Goal: Task Accomplishment & Management: Use online tool/utility

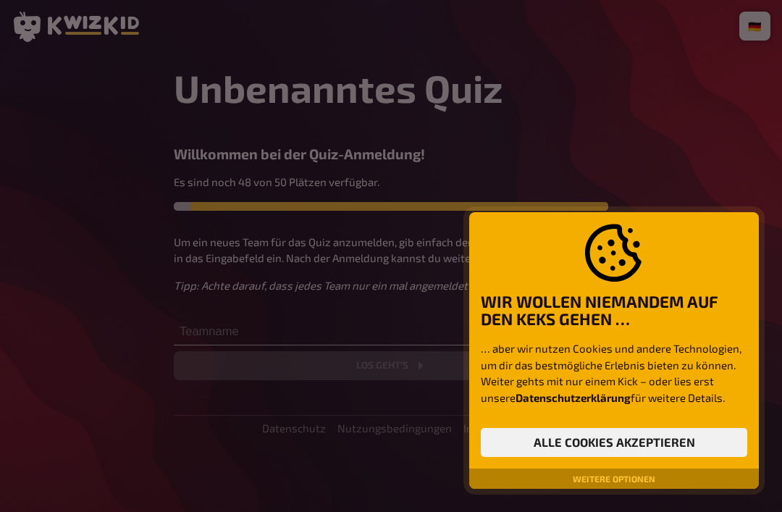
click at [687, 443] on button "Alle Cookies akzeptieren" at bounding box center [614, 442] width 266 height 29
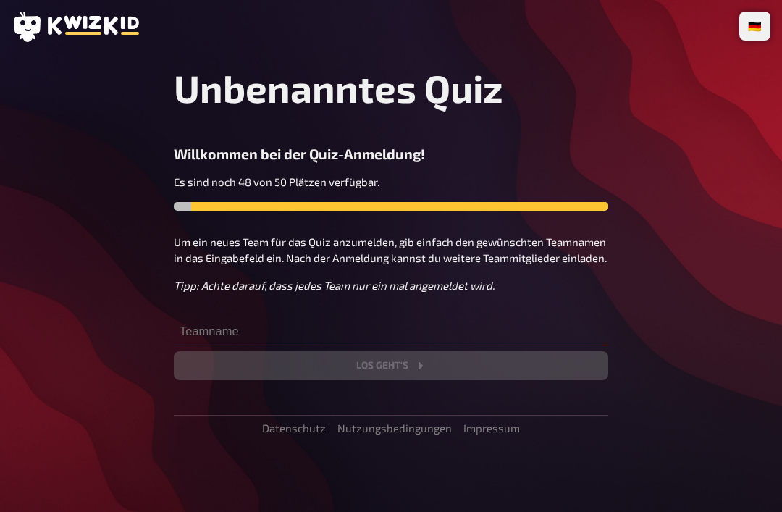
click at [556, 334] on input "text" at bounding box center [391, 330] width 434 height 29
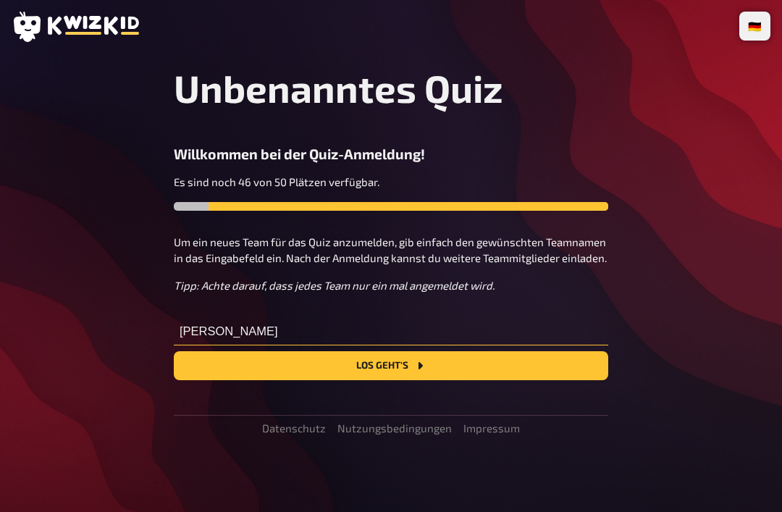
type input "[PERSON_NAME]"
click at [487, 365] on button "Los geht's" at bounding box center [391, 365] width 434 height 29
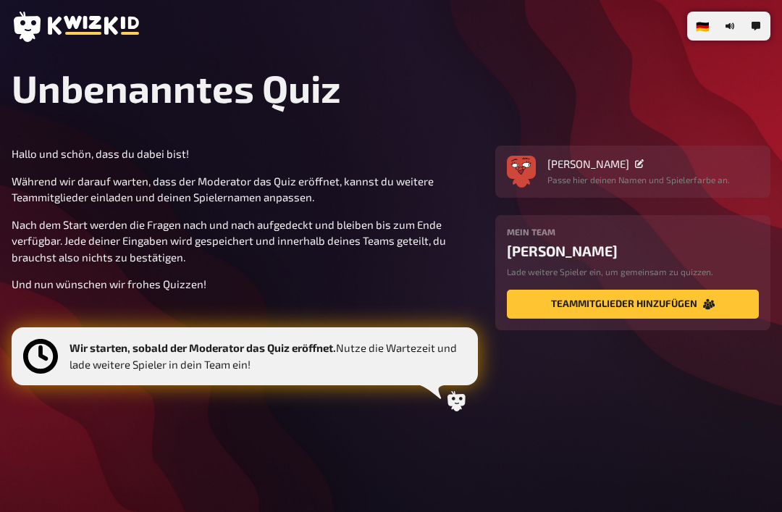
click at [34, 354] on icon at bounding box center [40, 356] width 35 height 35
click at [715, 303] on button "Teammitglieder hinzufügen" at bounding box center [633, 303] width 252 height 29
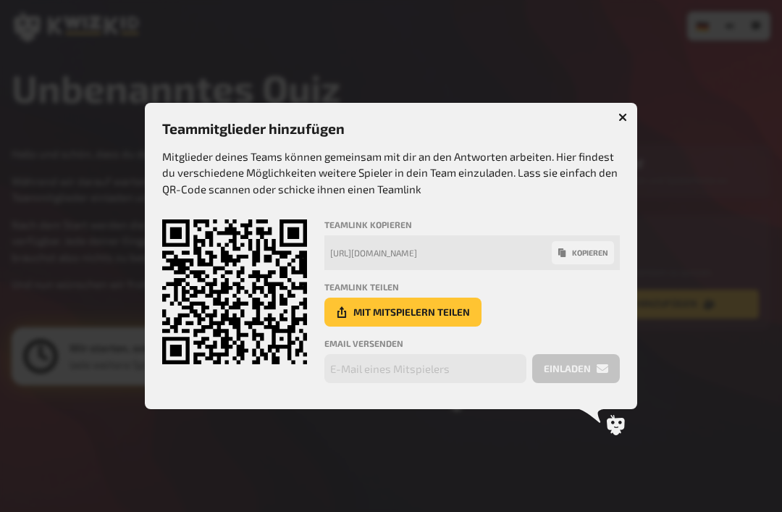
click at [735, 303] on div at bounding box center [391, 256] width 782 height 512
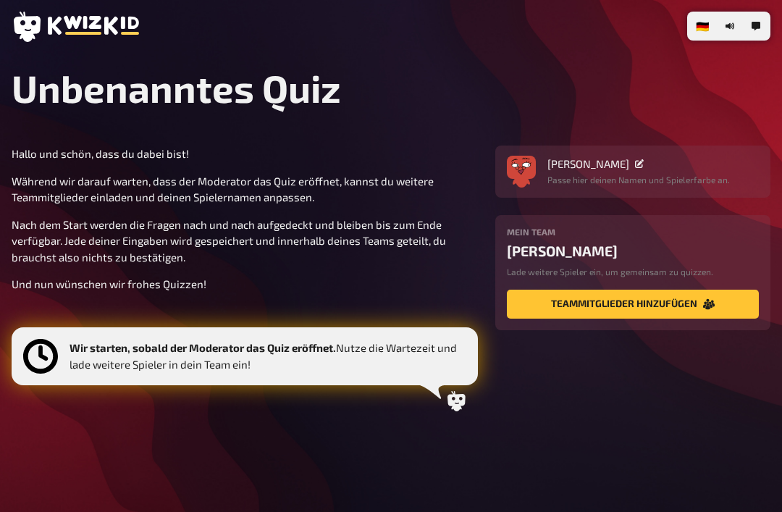
click at [732, 22] on icon "button" at bounding box center [729, 26] width 9 height 9
click at [732, 29] on icon "button" at bounding box center [729, 26] width 9 height 9
click at [728, 301] on button "Teammitglieder hinzufügen" at bounding box center [633, 303] width 252 height 29
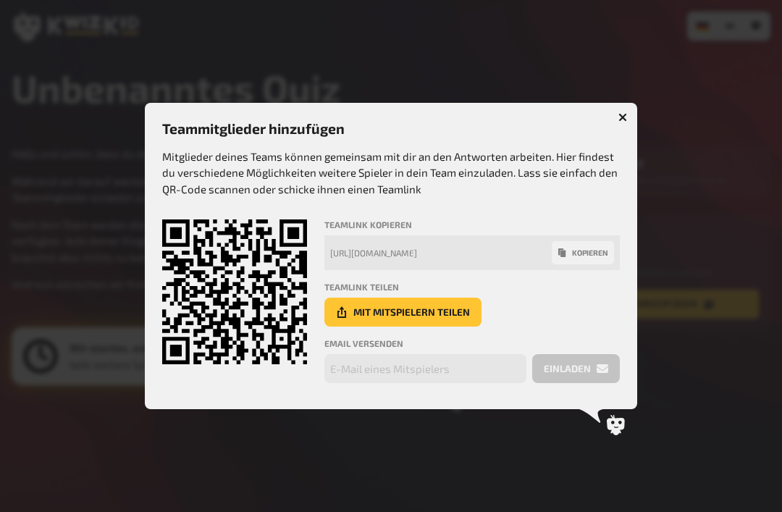
click at [745, 299] on div at bounding box center [391, 256] width 782 height 512
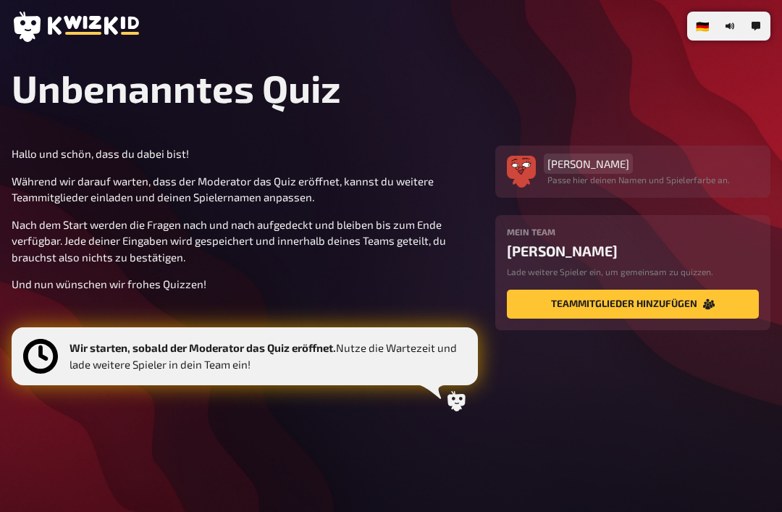
click at [646, 120] on main "Unbenanntes Quiz Hallo und schön, dass du dabei bist! Während wir darauf warten…" at bounding box center [391, 260] width 758 height 391
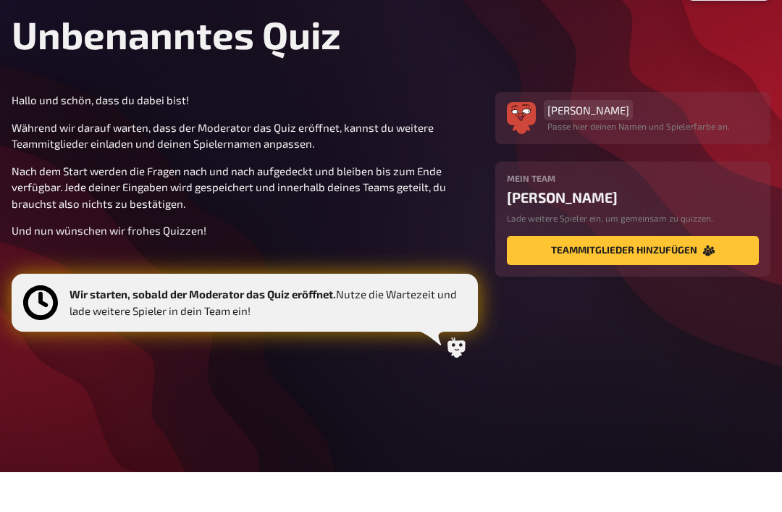
scroll to position [25, 0]
click at [453, 377] on icon at bounding box center [456, 387] width 18 height 20
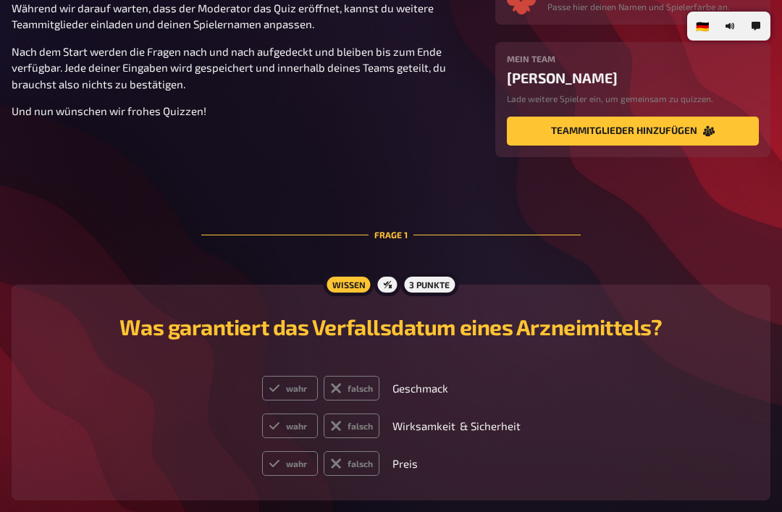
scroll to position [212, 0]
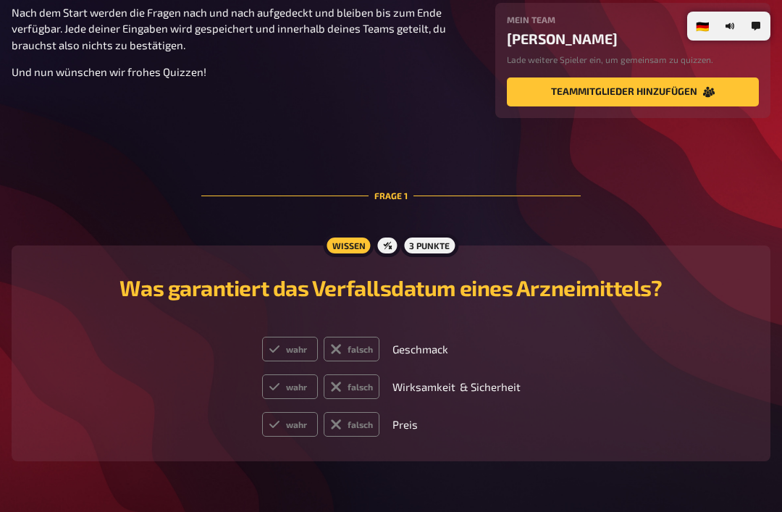
click at [354, 354] on label "falsch" at bounding box center [351, 349] width 56 height 25
click at [262, 337] on input "falsch" at bounding box center [261, 336] width 1 height 1
radio input "true"
click at [279, 387] on icon at bounding box center [274, 387] width 12 height 12
click at [262, 374] on input "wahr" at bounding box center [261, 373] width 1 height 1
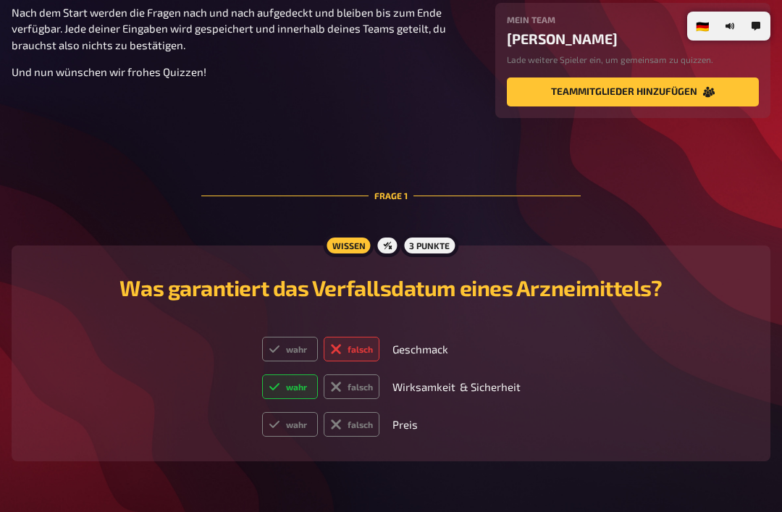
radio input "true"
click at [353, 426] on label "falsch" at bounding box center [351, 424] width 56 height 25
click at [262, 412] on input "falsch" at bounding box center [261, 411] width 1 height 1
radio input "true"
click at [717, 389] on div "Was garantiert das Verfallsdatum eines Arzneimittels? wahr falsch Geschmack wah…" at bounding box center [391, 353] width 724 height 181
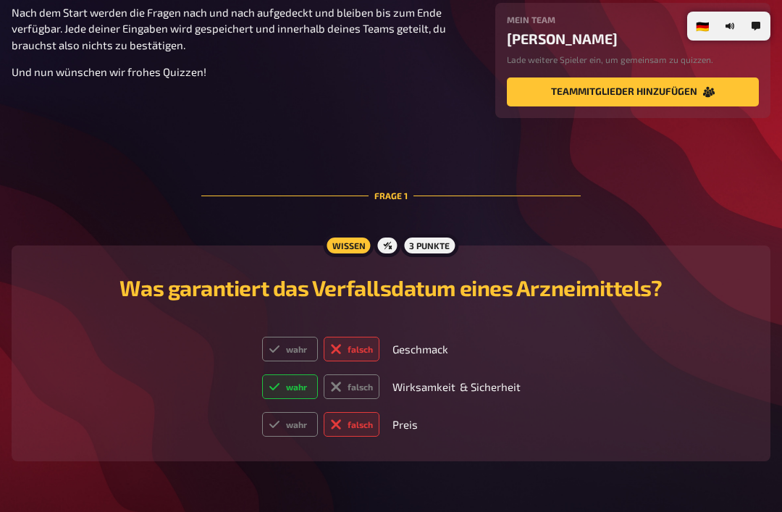
click at [690, 397] on div "Was garantiert das Verfallsdatum eines Arzneimittels? wahr falsch Geschmack wah…" at bounding box center [391, 353] width 724 height 181
click at [710, 375] on div "Was garantiert das Verfallsdatum eines Arzneimittels? wahr falsch Geschmack wah…" at bounding box center [391, 353] width 724 height 181
click at [428, 255] on div "3 Punkte" at bounding box center [429, 245] width 58 height 23
click at [392, 242] on div at bounding box center [387, 245] width 26 height 23
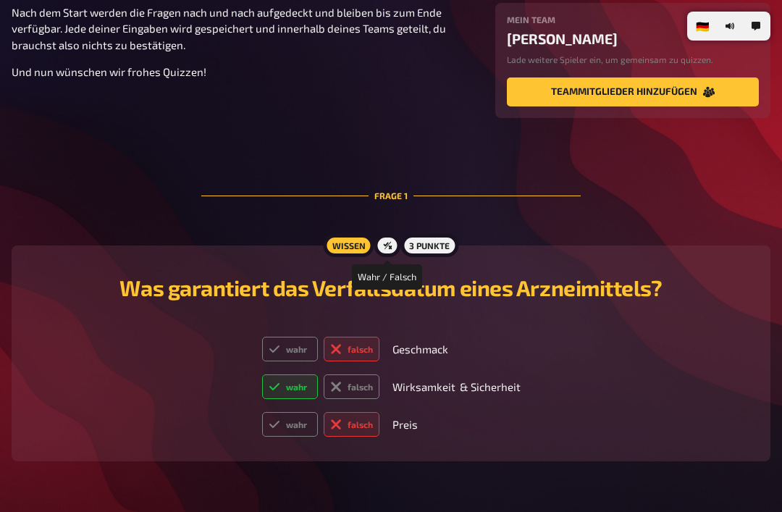
click at [537, 258] on div "Wahr / Falsch Wissen 3 Punkte Was garantiert das Verfallsdatum eines Arzneimitt…" at bounding box center [391, 353] width 758 height 216
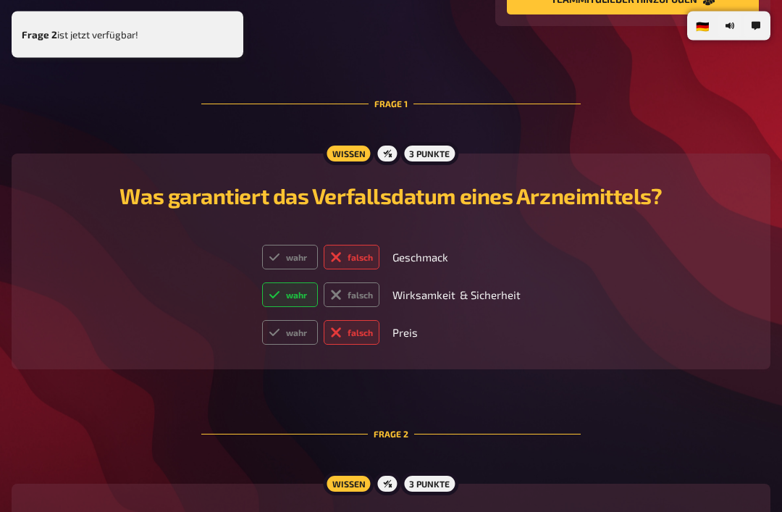
scroll to position [543, 0]
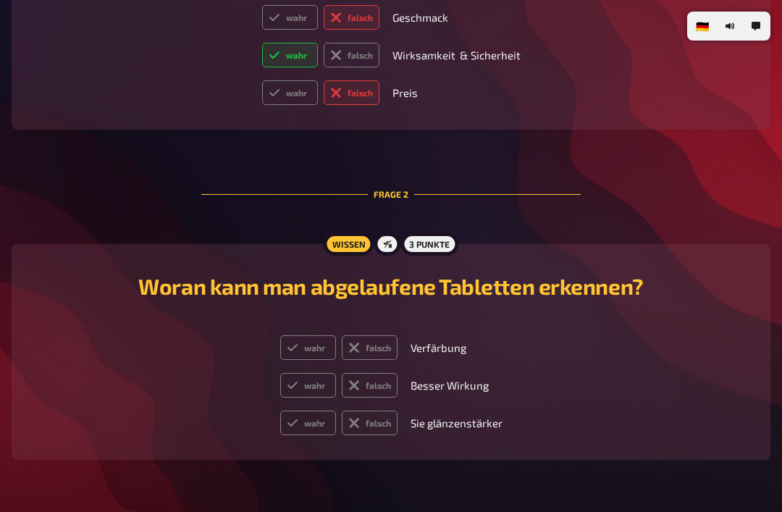
click at [302, 356] on label "wahr" at bounding box center [308, 347] width 56 height 25
click at [280, 335] on input "wahr" at bounding box center [279, 334] width 1 height 1
radio input "true"
click at [355, 386] on icon at bounding box center [354, 385] width 12 height 12
click at [280, 373] on input "falsch" at bounding box center [279, 372] width 1 height 1
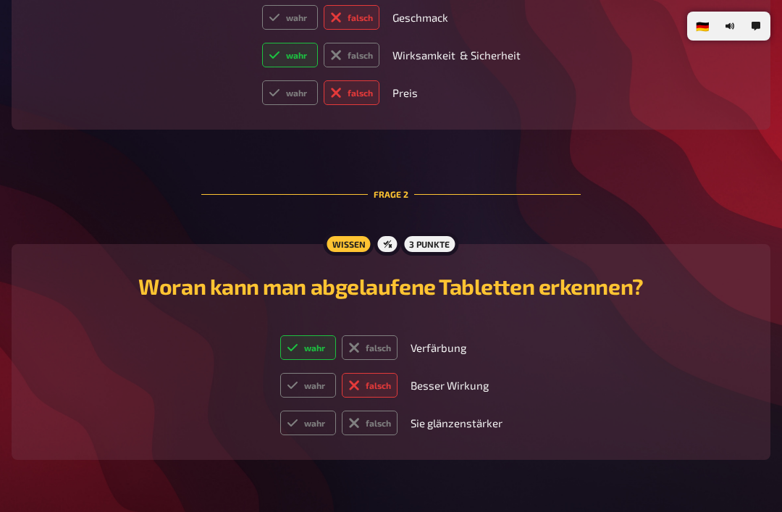
radio input "true"
click at [362, 431] on label "falsch" at bounding box center [370, 422] width 56 height 25
click at [280, 410] on input "falsch" at bounding box center [279, 410] width 1 height 1
radio input "true"
click at [714, 364] on div "Woran kann man abgelaufene Tabletten erkennen? wahr falsch Verfärbung wahr fals…" at bounding box center [391, 351] width 724 height 181
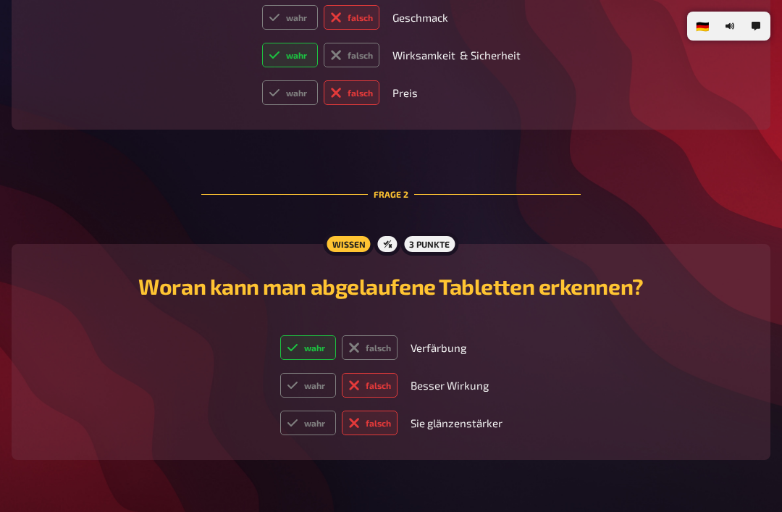
click at [705, 374] on div "Woran kann man abgelaufene Tabletten erkennen? wahr falsch Verfärbung wahr fals…" at bounding box center [391, 351] width 724 height 181
click at [699, 372] on div "Woran kann man abgelaufene Tabletten erkennen? wahr falsch Verfärbung wahr fals…" at bounding box center [391, 351] width 724 height 181
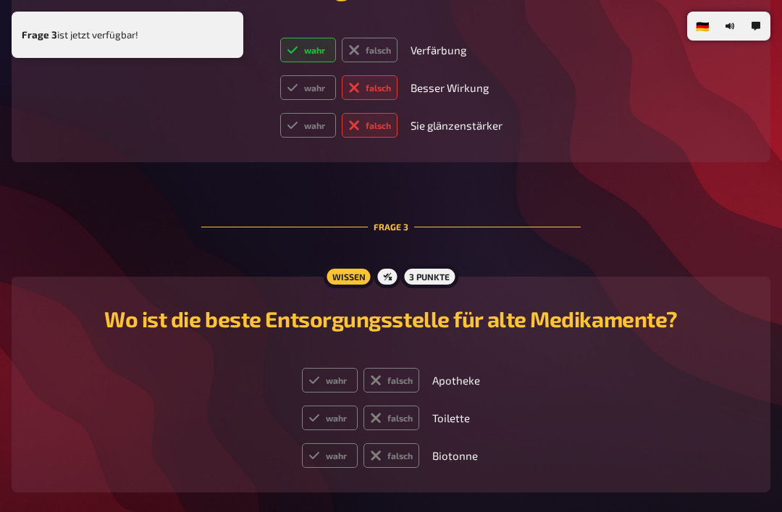
scroll to position [875, 0]
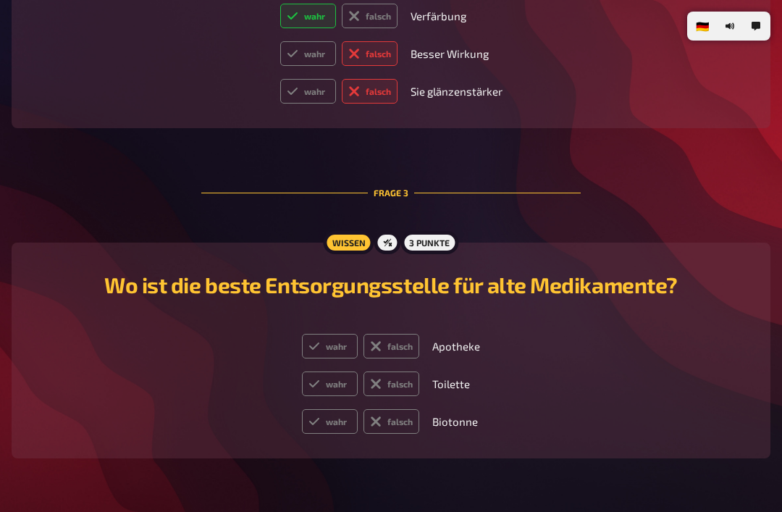
click at [325, 345] on label "wahr" at bounding box center [330, 346] width 56 height 25
click at [302, 334] on input "wahr" at bounding box center [301, 333] width 1 height 1
radio input "true"
click at [391, 382] on label "falsch" at bounding box center [391, 383] width 56 height 25
click at [302, 371] on input "falsch" at bounding box center [301, 371] width 1 height 1
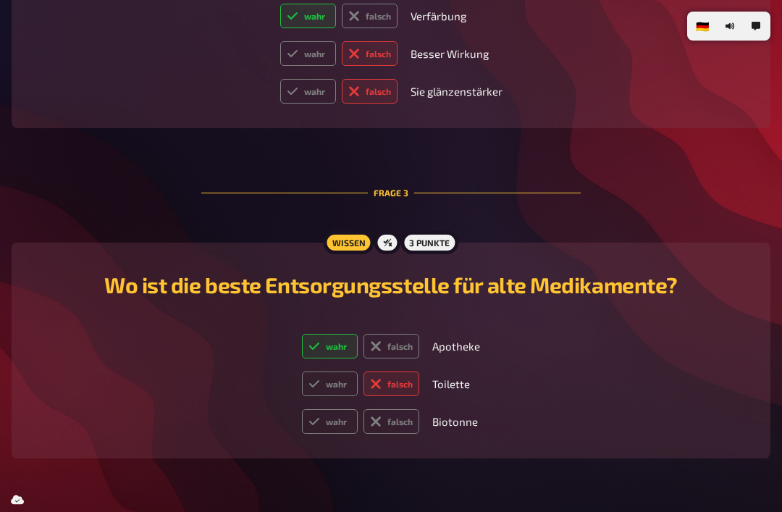
radio input "true"
click at [378, 430] on icon at bounding box center [375, 421] width 18 height 18
click at [302, 409] on input "falsch" at bounding box center [301, 408] width 1 height 1
radio input "true"
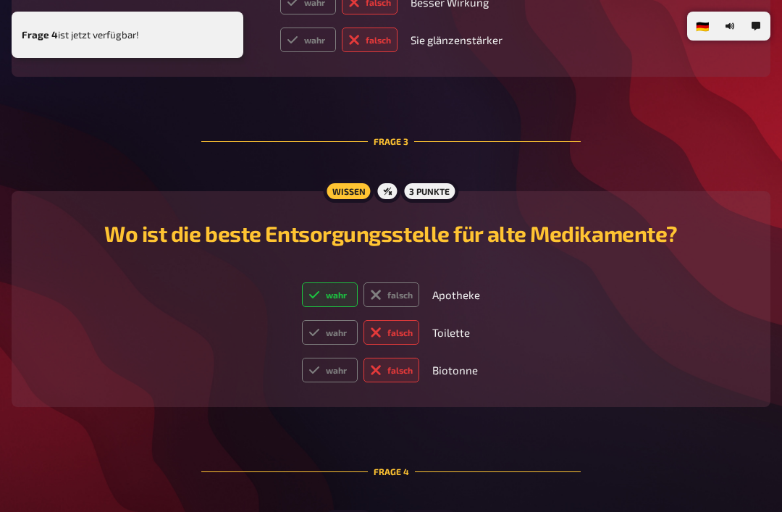
scroll to position [1096, 0]
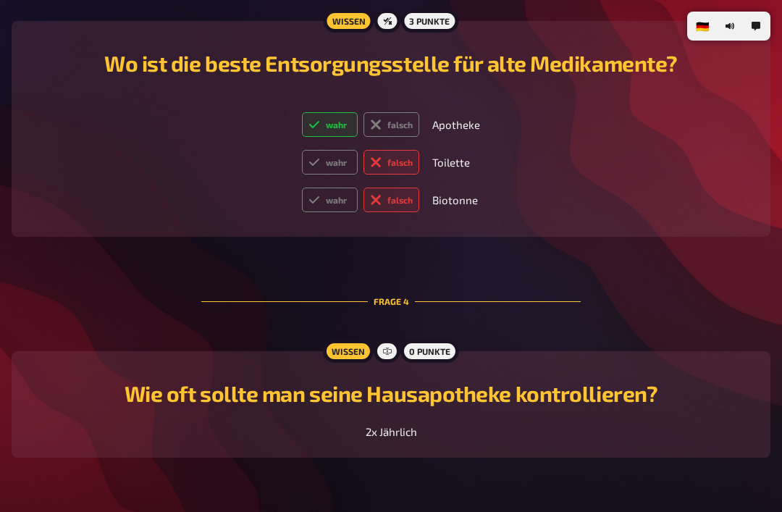
click at [381, 438] on span "2x Jährlich" at bounding box center [390, 431] width 51 height 13
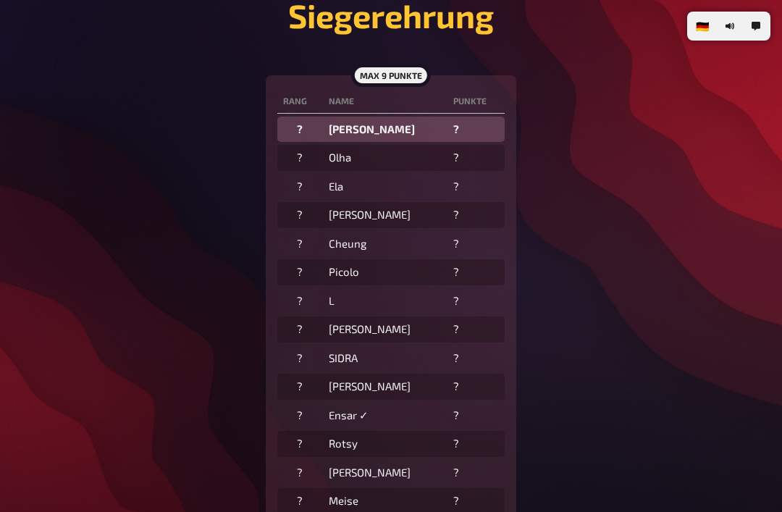
scroll to position [334, 0]
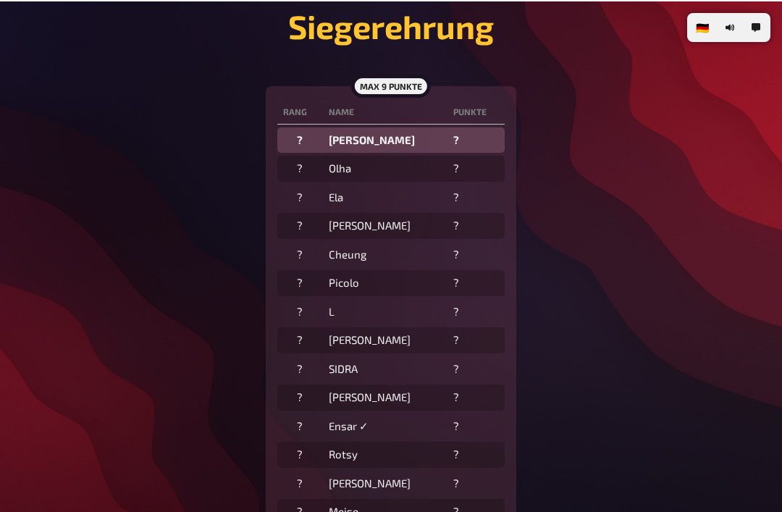
click at [466, 109] on th "Punkte" at bounding box center [475, 111] width 57 height 24
click at [469, 121] on th "Punkte" at bounding box center [475, 111] width 57 height 24
click at [342, 121] on th "Name" at bounding box center [385, 111] width 124 height 24
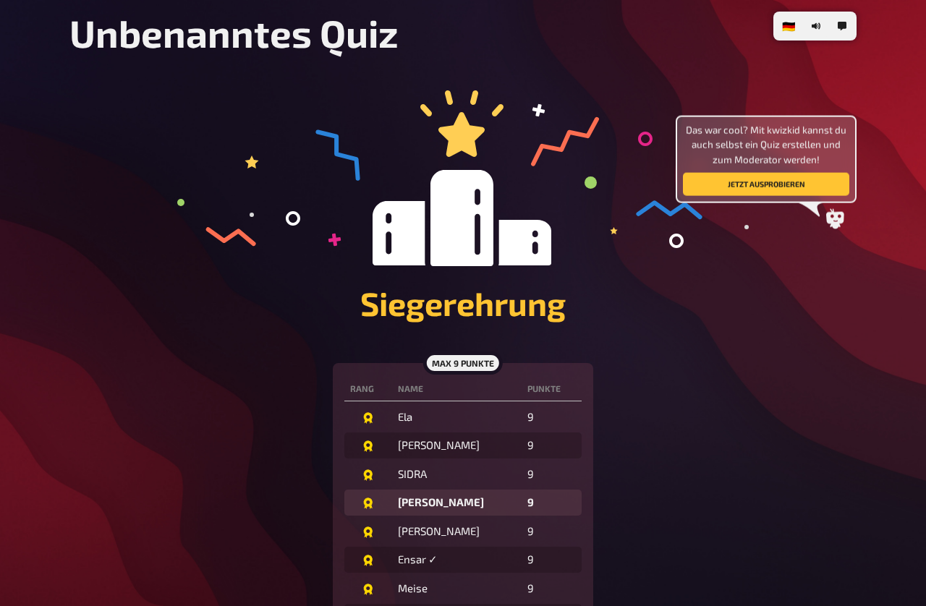
scroll to position [54, 0]
